Goal: Transaction & Acquisition: Purchase product/service

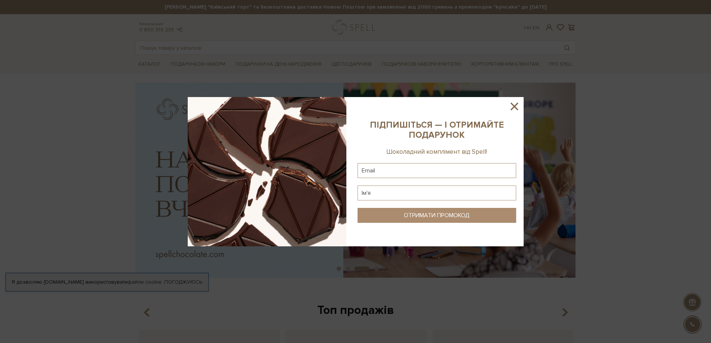
click at [517, 108] on icon at bounding box center [514, 106] width 13 height 13
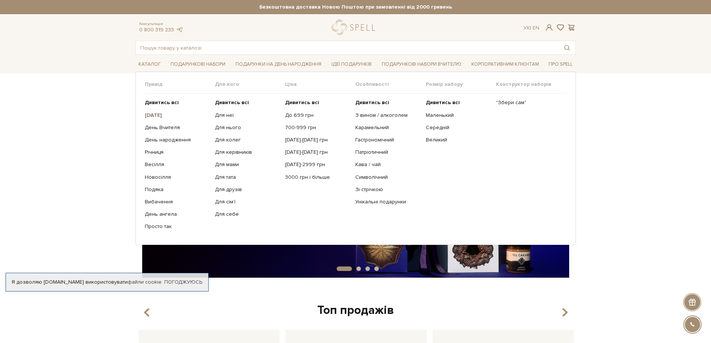
click at [154, 116] on b "[DATE]" at bounding box center [153, 115] width 17 height 6
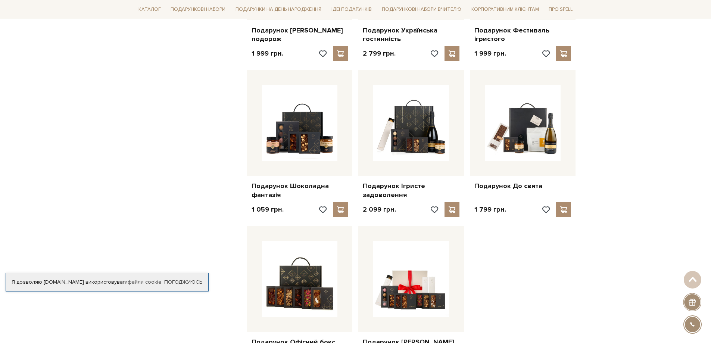
scroll to position [896, 0]
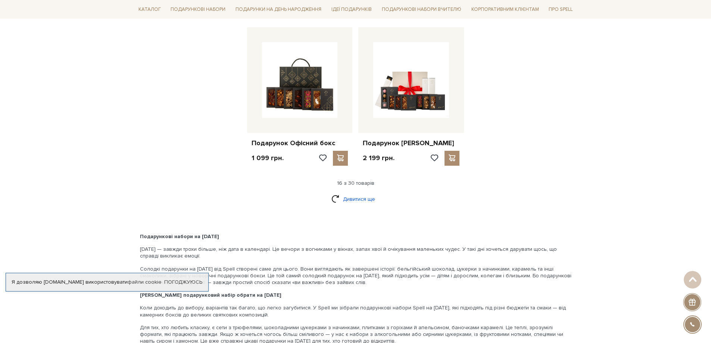
click at [350, 196] on link "Дивитися ще" at bounding box center [356, 199] width 49 height 13
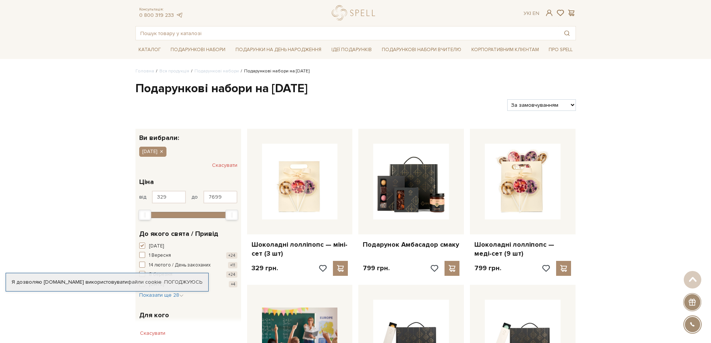
scroll to position [0, 0]
